Goal: Information Seeking & Learning: Learn about a topic

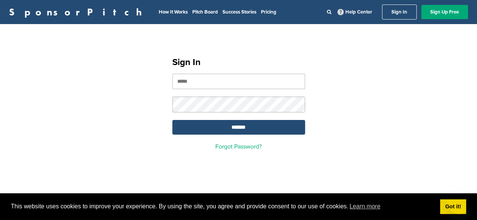
drag, startPoint x: 0, startPoint y: 0, endPoint x: 240, endPoint y: 82, distance: 254.1
click at [240, 82] on input "email" at bounding box center [238, 81] width 133 height 15
type input "**********"
click at [247, 134] on input "*******" at bounding box center [238, 127] width 133 height 15
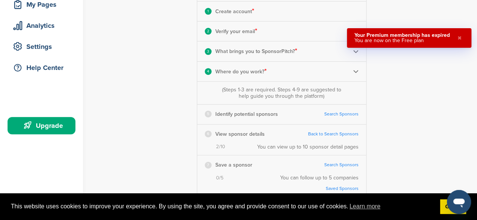
scroll to position [122, 0]
click at [460, 38] on button "✖" at bounding box center [459, 38] width 8 height 11
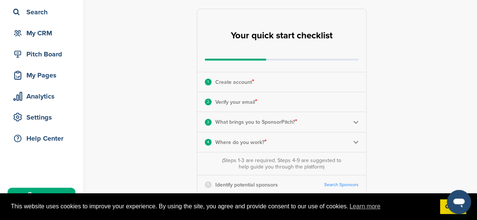
scroll to position [51, 0]
click at [354, 122] on img at bounding box center [356, 122] width 6 height 6
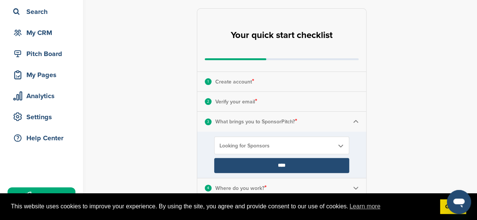
click at [354, 122] on img at bounding box center [356, 122] width 6 height 6
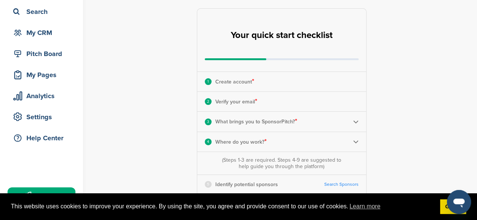
click at [354, 137] on div "4 Where do you work? *" at bounding box center [281, 142] width 169 height 20
click at [356, 144] on img at bounding box center [356, 142] width 6 height 6
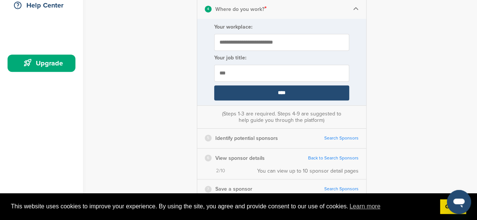
scroll to position [185, 0]
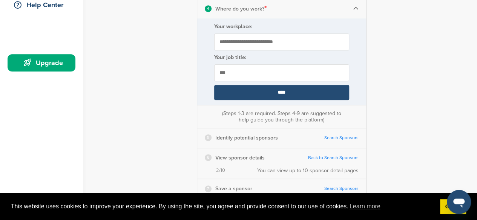
click at [355, 137] on link "Search Sponsors" at bounding box center [341, 138] width 34 height 6
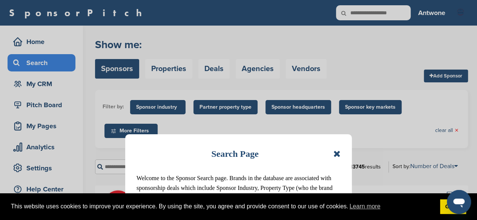
click at [335, 153] on icon at bounding box center [336, 154] width 7 height 9
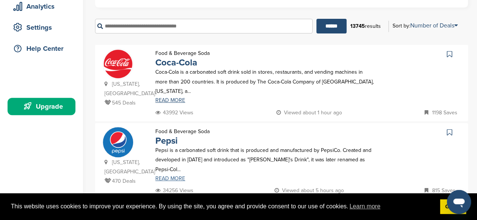
scroll to position [204, 0]
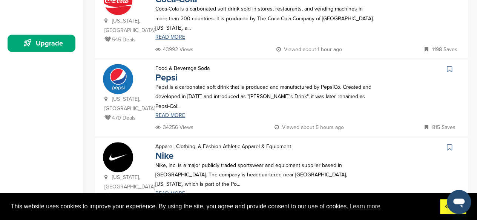
click at [447, 211] on link "Got it!" at bounding box center [453, 207] width 26 height 15
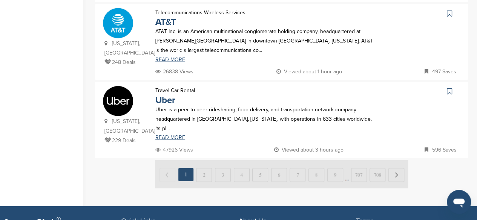
scroll to position [799, 0]
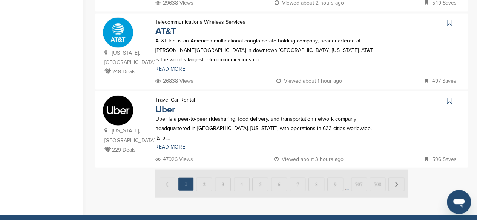
click at [202, 170] on img at bounding box center [281, 184] width 253 height 28
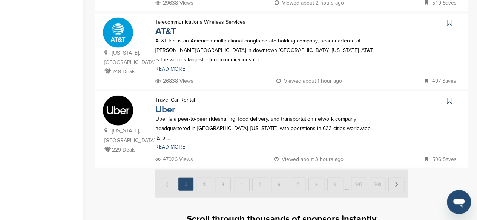
click at [167, 104] on link "Uber" at bounding box center [165, 109] width 20 height 11
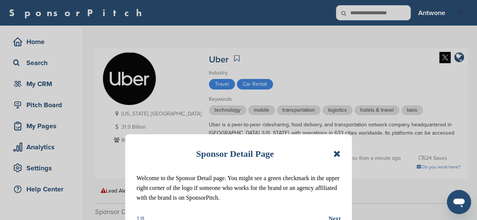
click at [335, 154] on icon at bounding box center [336, 154] width 7 height 9
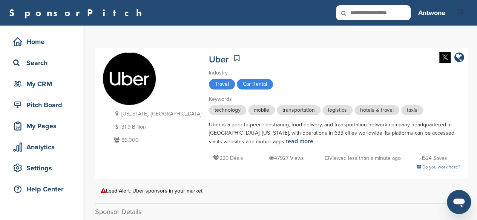
click at [41, 18] on link "SponsorPitch" at bounding box center [77, 13] width 137 height 10
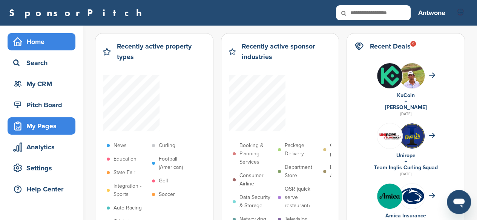
click at [60, 131] on div "My Pages" at bounding box center [43, 126] width 64 height 14
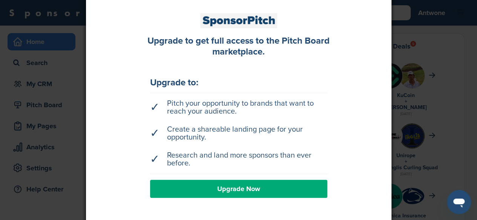
click at [429, 57] on div at bounding box center [238, 110] width 477 height 220
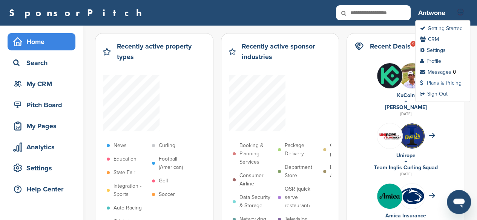
click at [431, 83] on link "Plans & Pricing" at bounding box center [440, 83] width 41 height 6
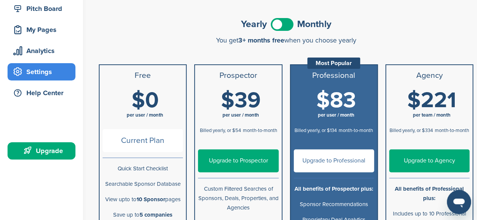
scroll to position [95, 0]
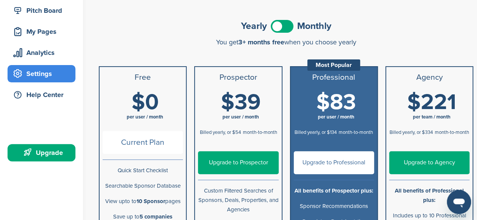
click at [286, 29] on span at bounding box center [281, 26] width 23 height 13
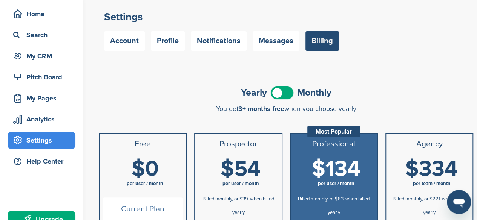
scroll to position [0, 0]
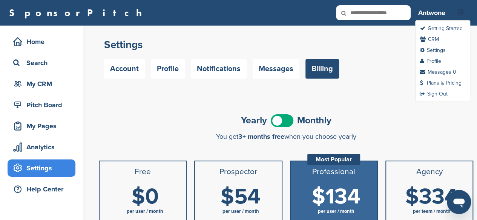
click at [425, 95] on link "Sign Out" at bounding box center [433, 94] width 27 height 6
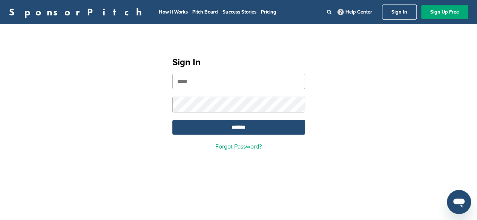
click at [52, 15] on link "SponsorPitch" at bounding box center [77, 12] width 137 height 10
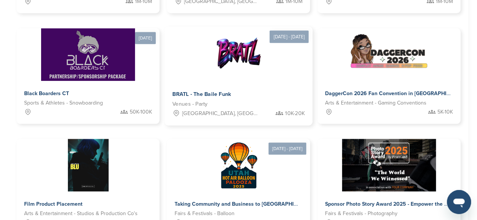
scroll to position [341, 0]
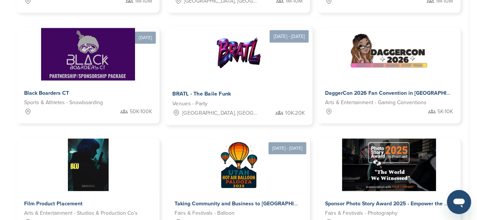
click at [252, 72] on img at bounding box center [238, 53] width 55 height 55
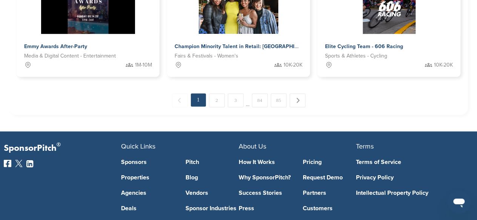
scroll to position [609, 0]
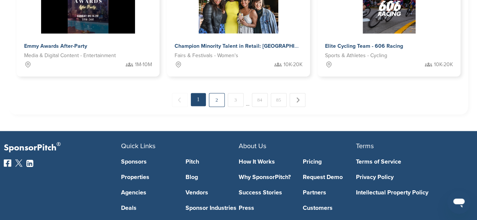
click at [221, 100] on link "2" at bounding box center [217, 100] width 16 height 14
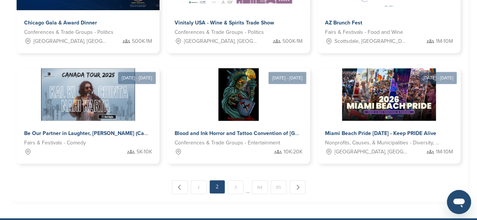
scroll to position [522, 0]
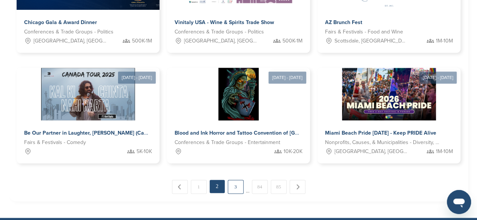
click at [238, 193] on link "3" at bounding box center [236, 187] width 16 height 14
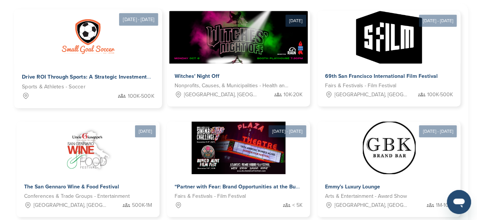
click at [87, 77] on span "Drive ROI Through Sports: A Strategic Investment Opportunity" at bounding box center [100, 77] width 156 height 7
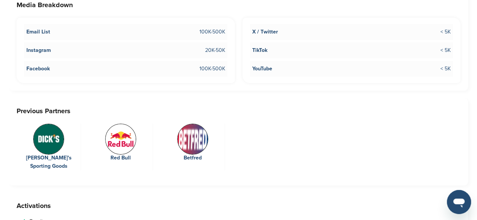
scroll to position [1363, 0]
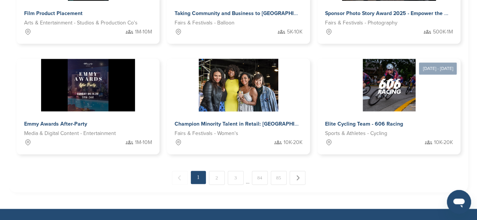
scroll to position [532, 0]
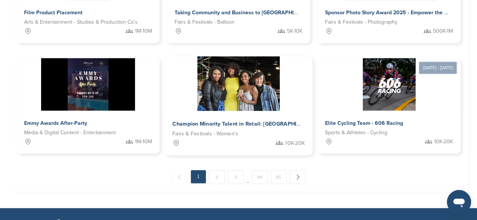
click at [254, 93] on img at bounding box center [238, 84] width 82 height 55
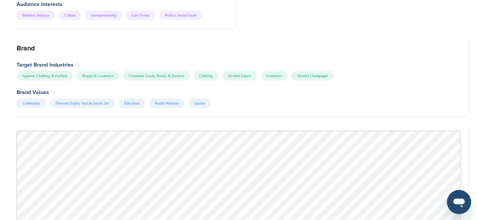
scroll to position [888, 0]
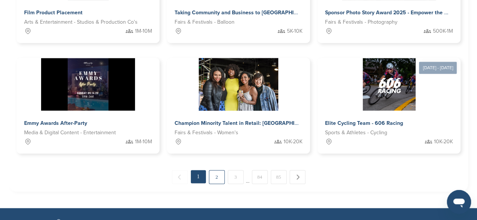
click at [222, 181] on link "2" at bounding box center [217, 177] width 16 height 14
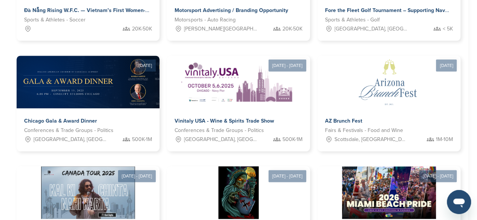
scroll to position [556, 0]
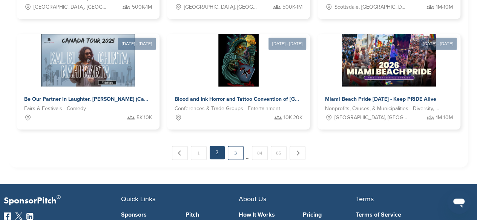
click at [238, 156] on link "3" at bounding box center [236, 153] width 16 height 14
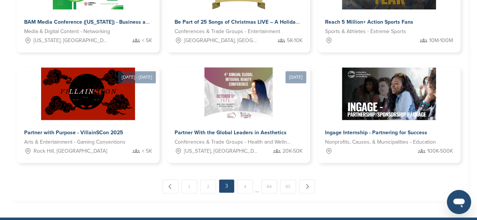
scroll to position [523, 0]
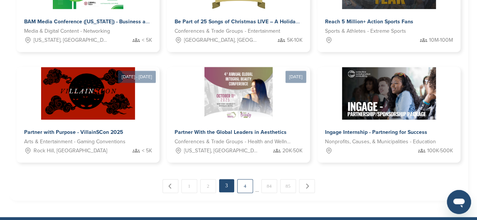
click at [240, 190] on link "4" at bounding box center [245, 186] width 16 height 14
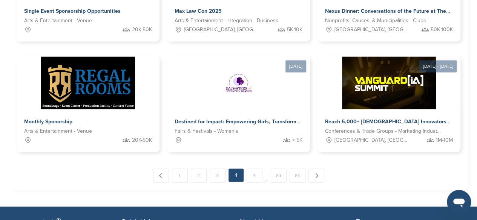
scroll to position [534, 0]
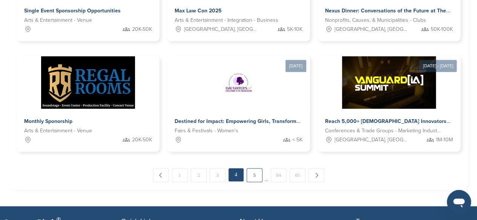
click at [253, 182] on link "5" at bounding box center [254, 175] width 16 height 14
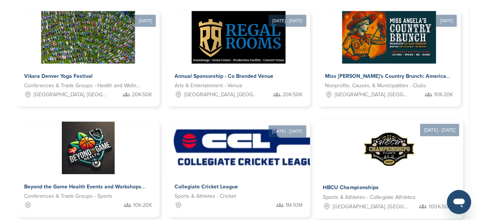
click at [396, 174] on img at bounding box center [388, 147] width 55 height 55
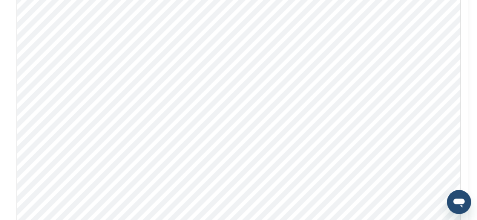
scroll to position [549, 0]
